Goal: Information Seeking & Learning: Learn about a topic

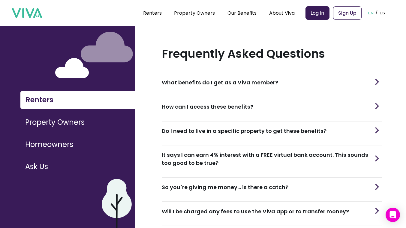
click at [50, 130] on button "Property Owners" at bounding box center [77, 122] width 115 height 17
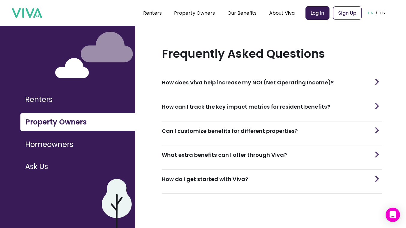
click at [229, 86] on h3 "How does Viva help increase my NOI (Net Operating Income)?" at bounding box center [248, 83] width 172 height 8
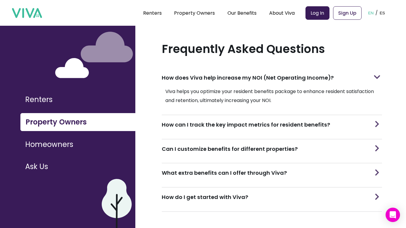
scroll to position [32, 0]
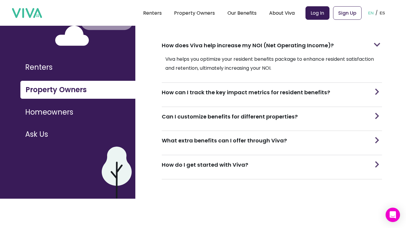
click at [372, 92] on button at bounding box center [377, 92] width 10 height 19
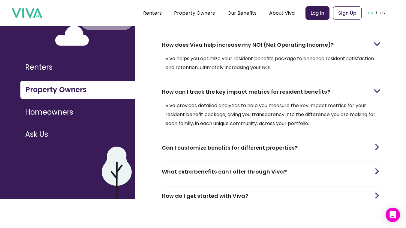
click at [373, 146] on img at bounding box center [376, 147] width 9 height 6
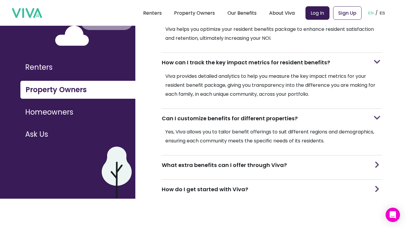
scroll to position [60, 0]
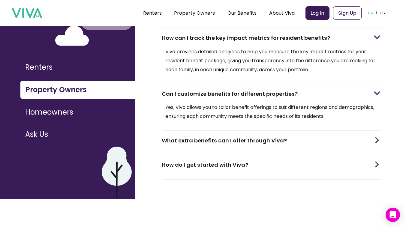
click at [375, 139] on img at bounding box center [376, 140] width 9 height 6
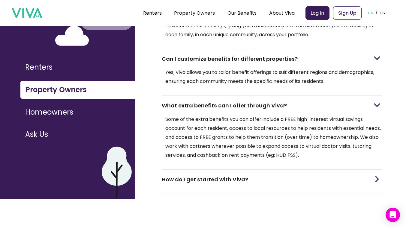
scroll to position [110, 0]
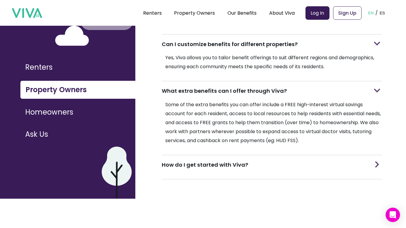
click at [362, 162] on div "How do I get started with Viva?" at bounding box center [272, 165] width 220 height 19
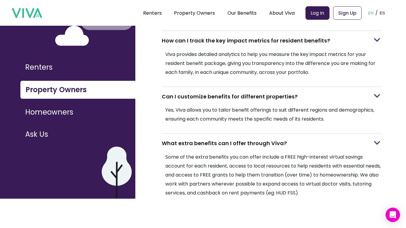
scroll to position [0, 0]
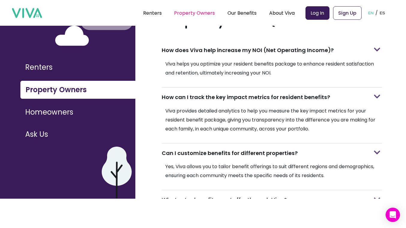
click at [192, 16] on link "Property Owners" at bounding box center [194, 13] width 41 height 7
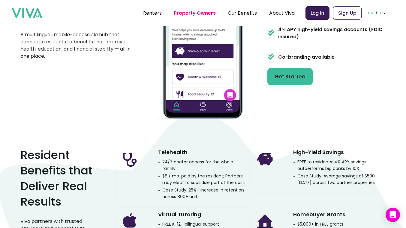
scroll to position [772, 0]
